Goal: Task Accomplishment & Management: Use online tool/utility

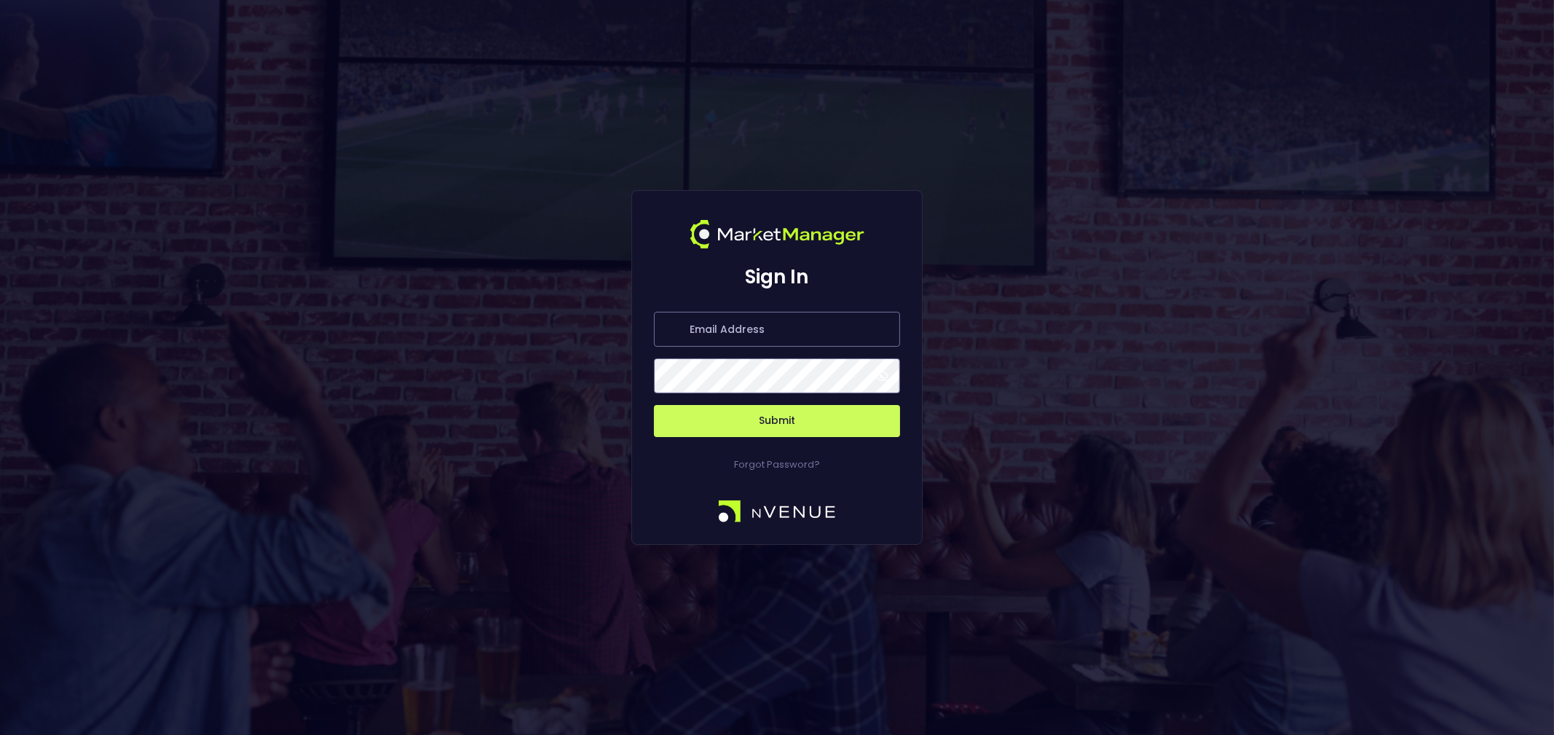
type input "[EMAIL_ADDRESS][DOMAIN_NAME]"
click at [783, 418] on button "Submit" at bounding box center [777, 421] width 246 height 32
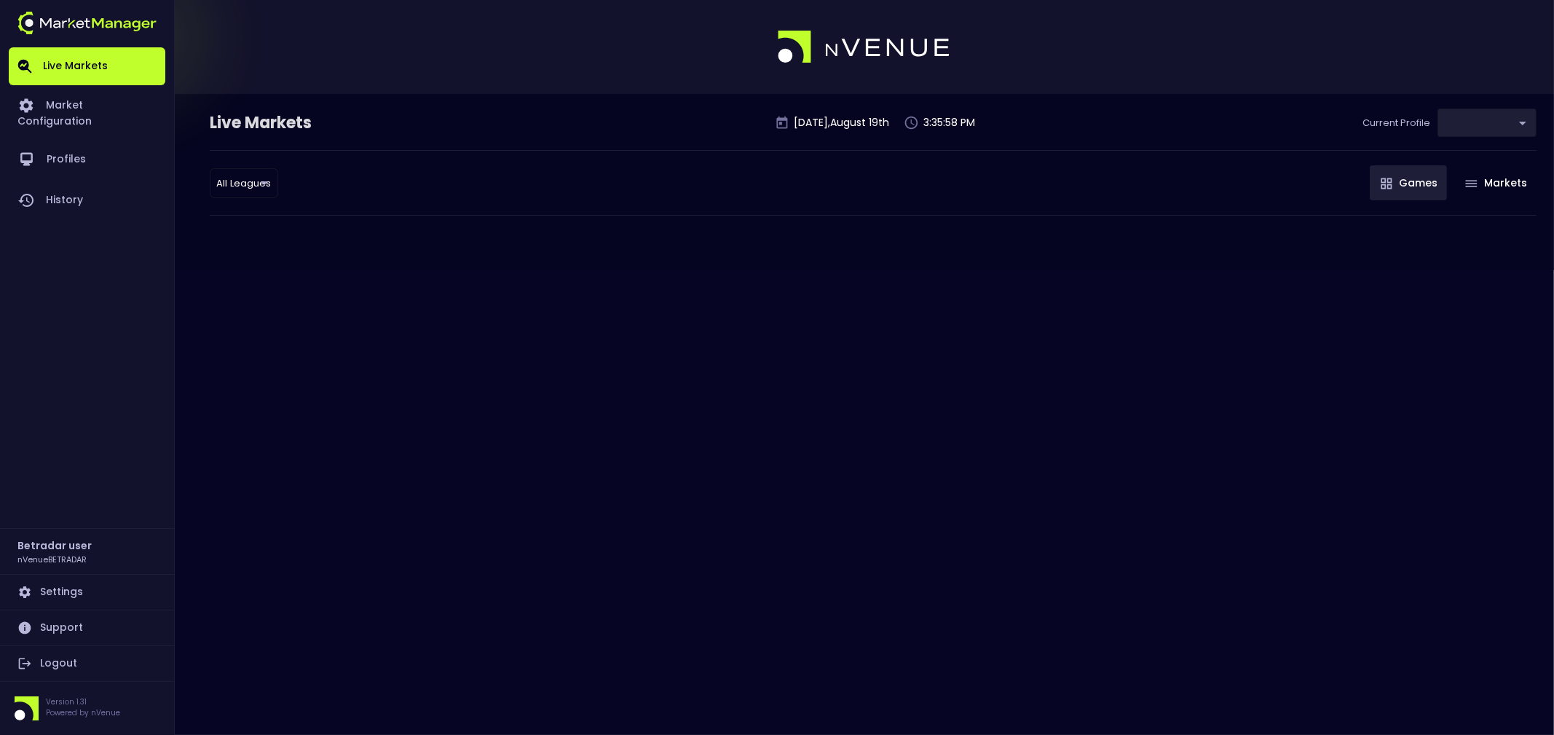
type input "2aa9daef-f03c-4b05-aaf3-b77c512ca207"
click at [1455, 125] on body "Live Markets Market Configuration Profiles History Betradar user nVenueBETRADAR…" at bounding box center [777, 367] width 1554 height 735
click at [1460, 129] on div at bounding box center [777, 367] width 1554 height 735
click at [51, 653] on link "Logout" at bounding box center [87, 663] width 157 height 35
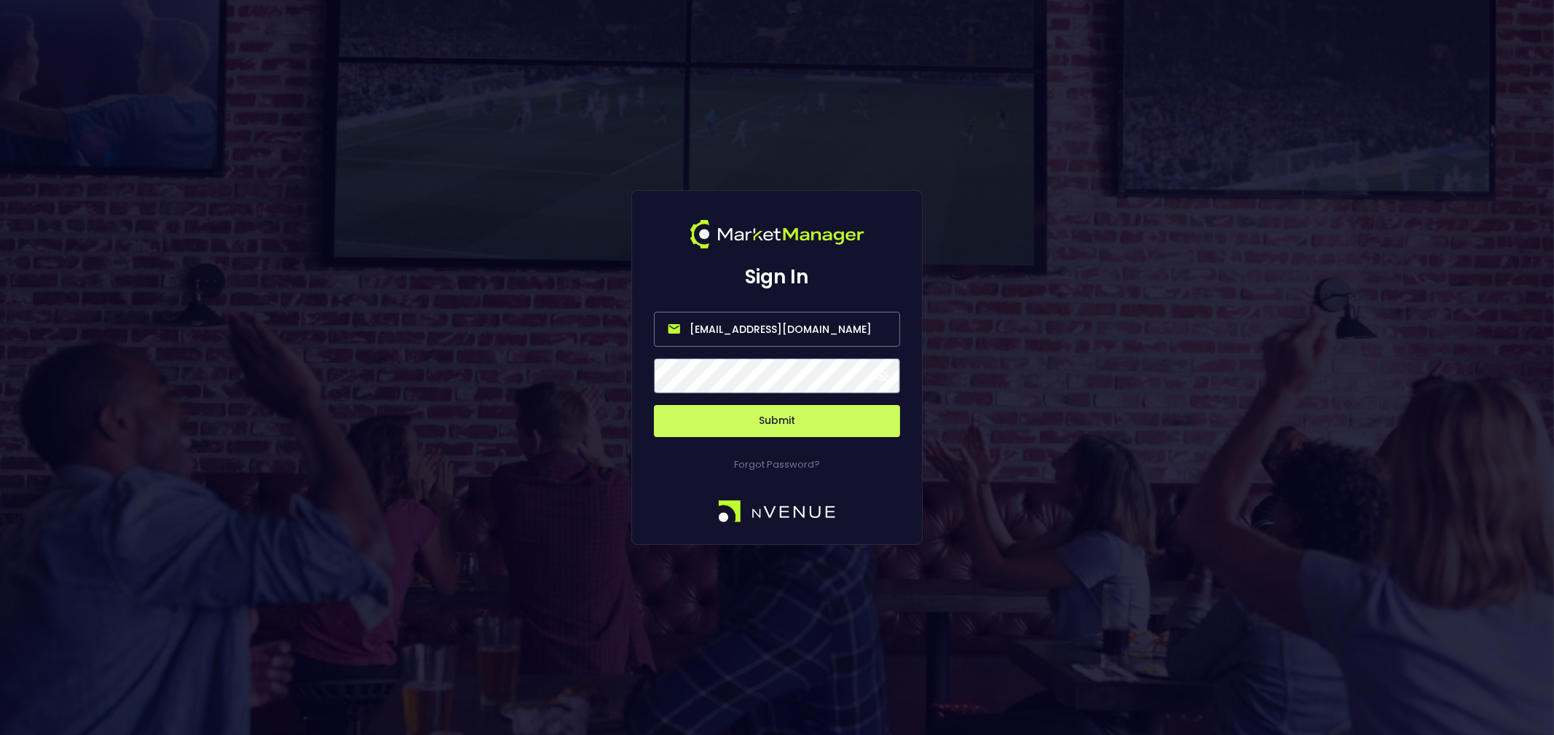
click at [828, 315] on input "[EMAIL_ADDRESS][DOMAIN_NAME]" at bounding box center [777, 329] width 246 height 35
type input "[PERSON_NAME][EMAIL_ADDRESS][DOMAIN_NAME]"
click at [765, 412] on button "Submit" at bounding box center [777, 421] width 246 height 32
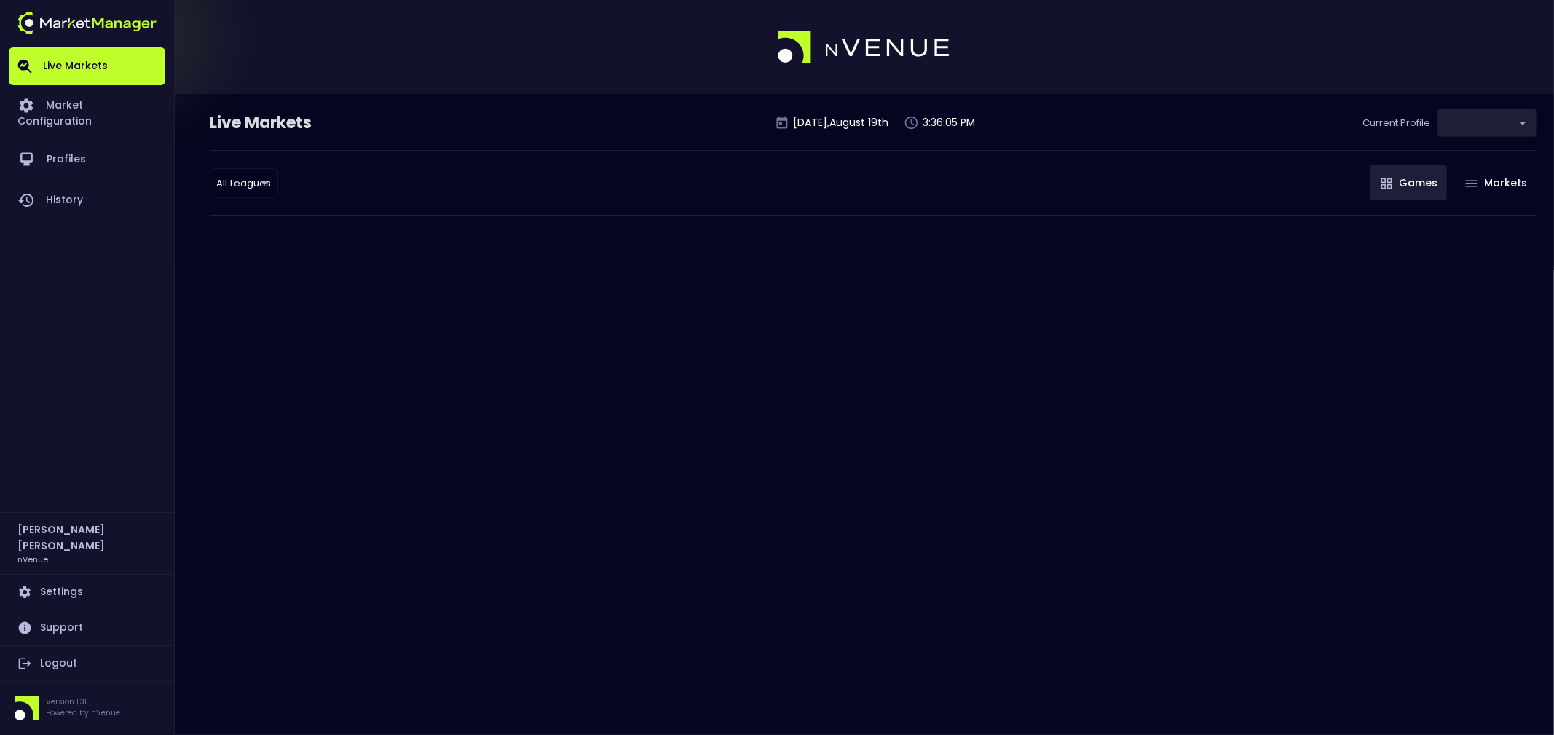
type input "d66ee90f-df8e-430e-a05c-aaf70ad95ad9"
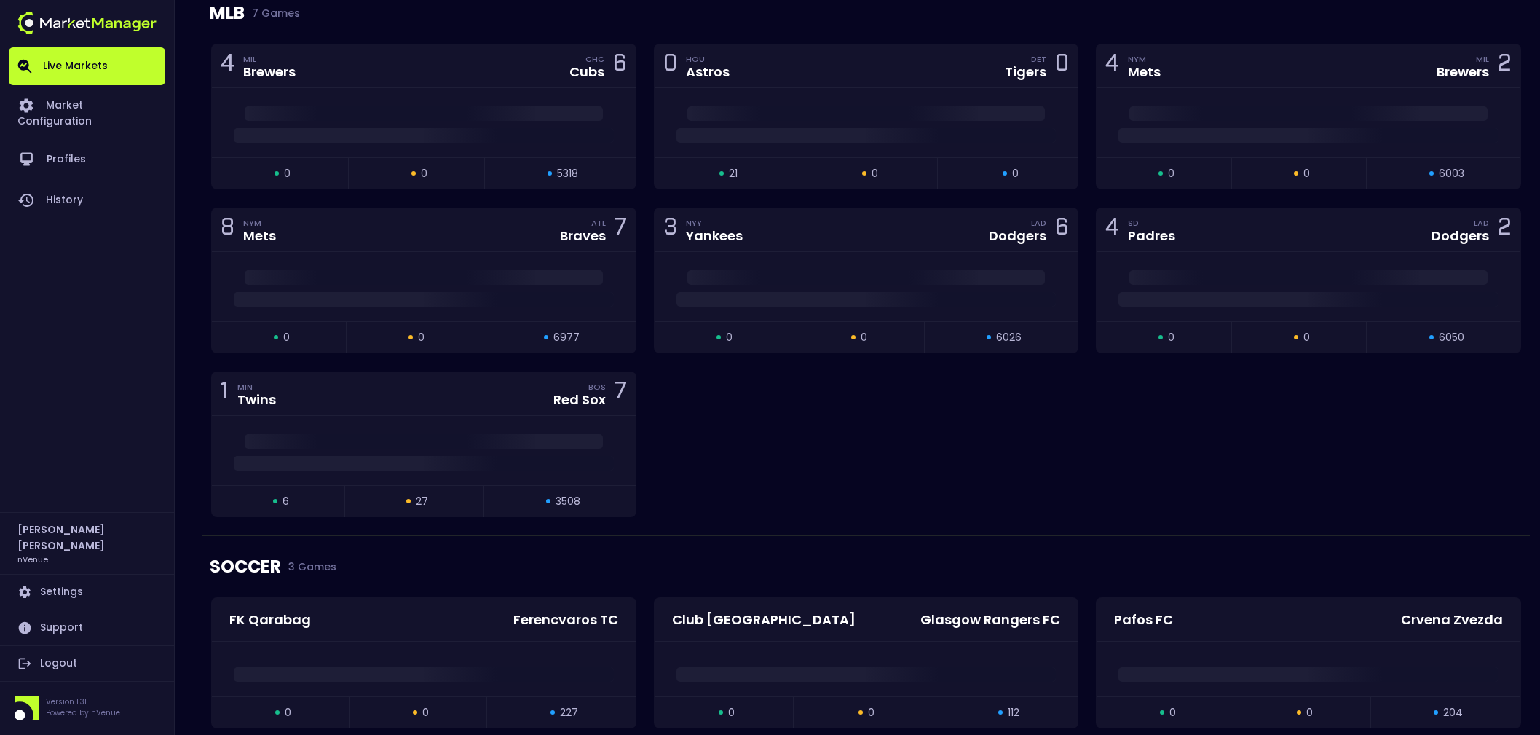
scroll to position [1821, 0]
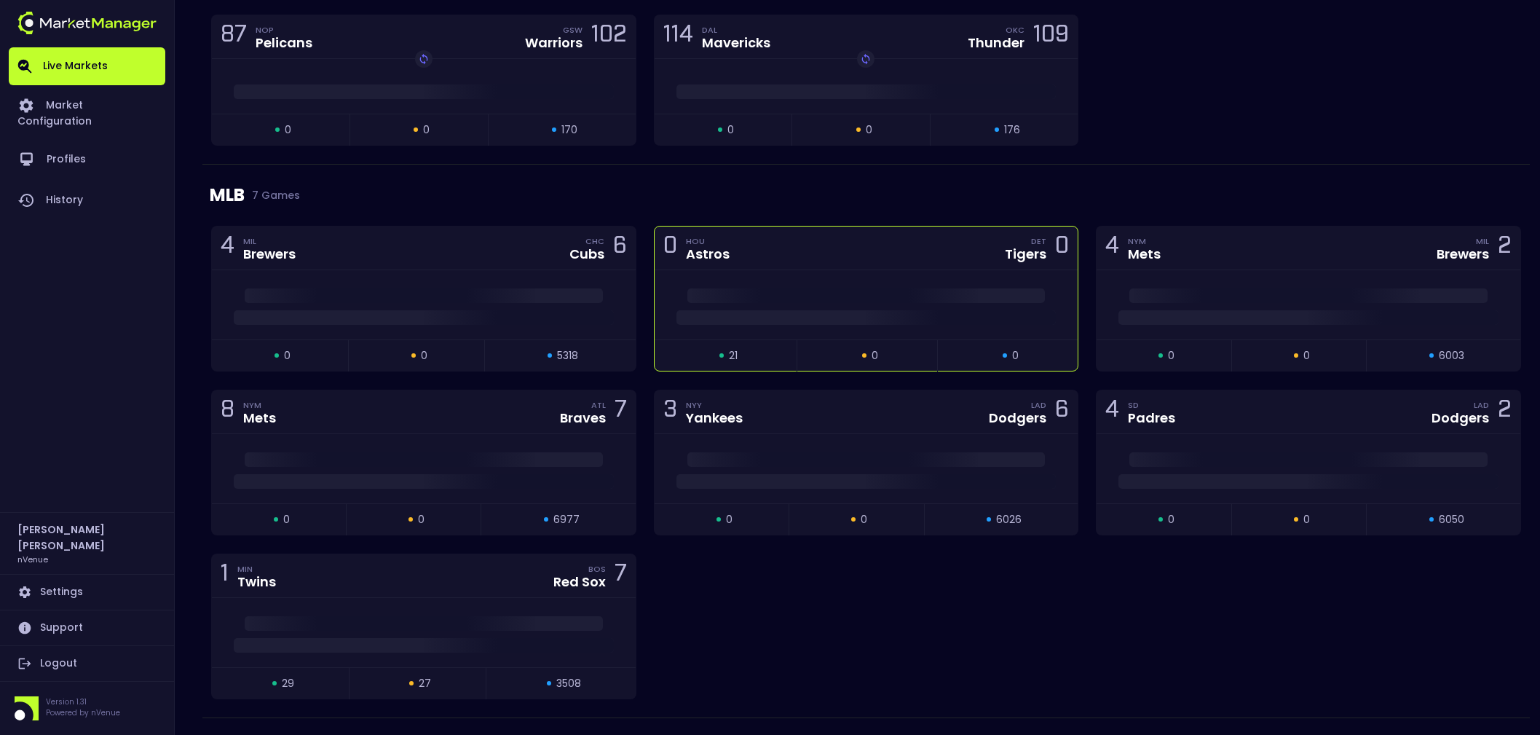
click at [929, 321] on div at bounding box center [867, 304] width 424 height 69
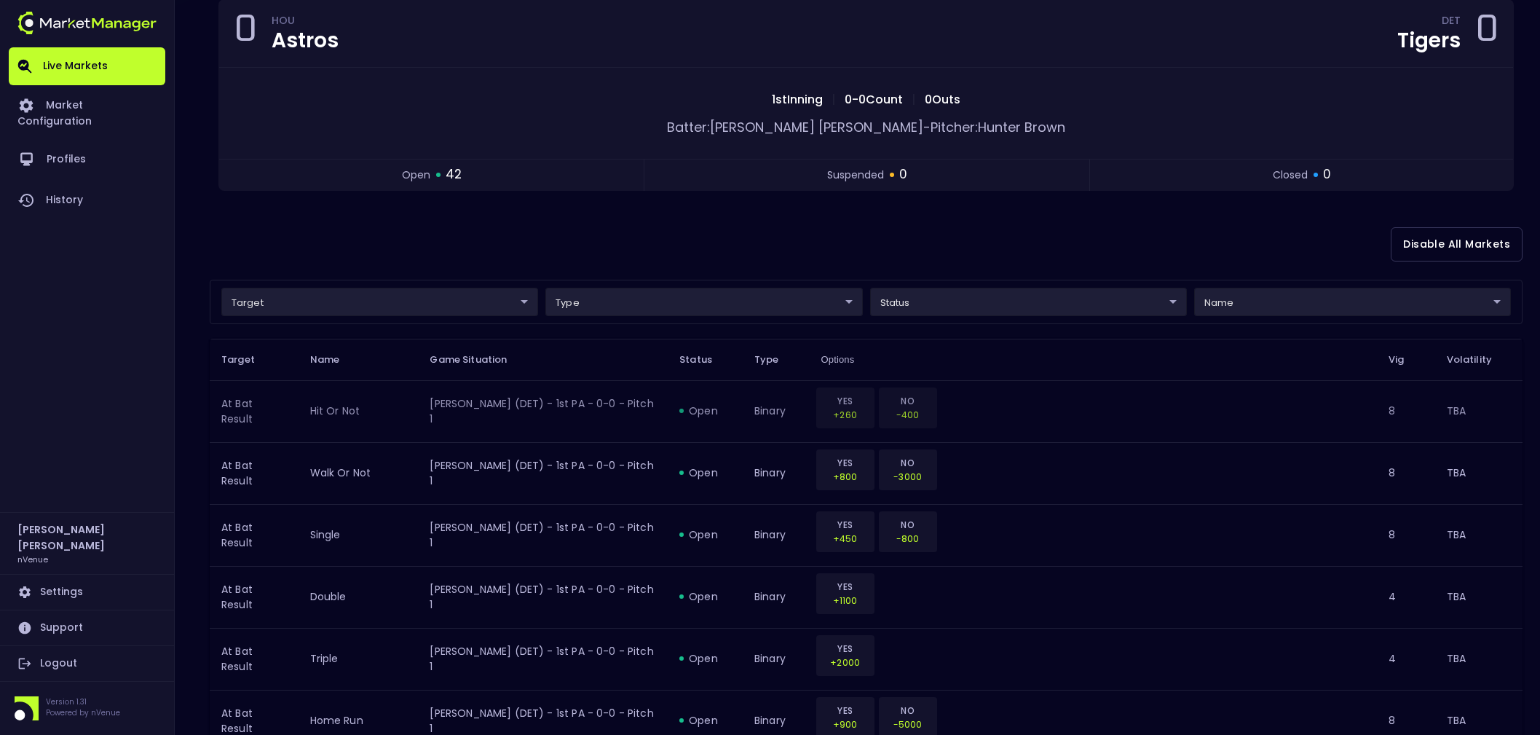
scroll to position [90, 0]
